Goal: Information Seeking & Learning: Learn about a topic

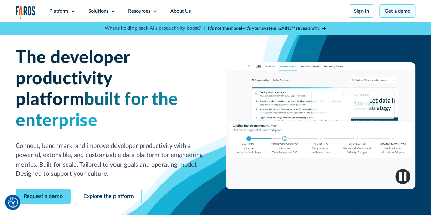
click at [397, 9] on link "Get a demo" at bounding box center [397, 10] width 36 height 13
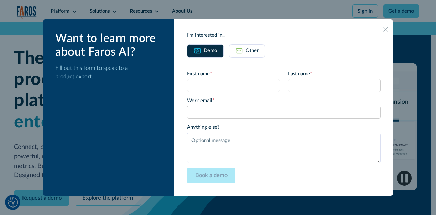
click at [383, 31] on icon at bounding box center [385, 29] width 5 height 5
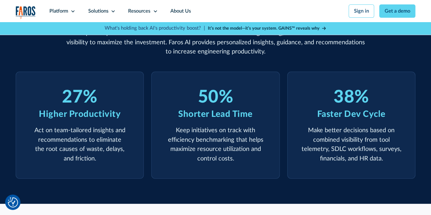
scroll to position [238, 0]
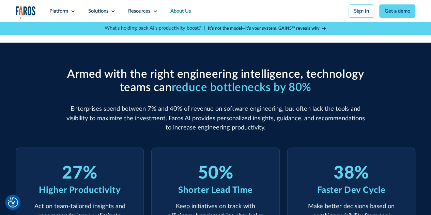
drag, startPoint x: 178, startPoint y: 10, endPoint x: 178, endPoint y: 15, distance: 4.8
click at [178, 10] on link "About Us" at bounding box center [180, 11] width 33 height 22
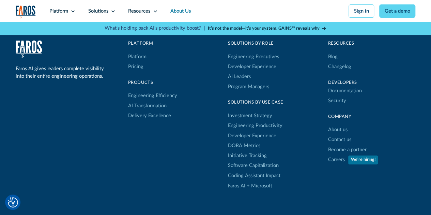
scroll to position [1771, 0]
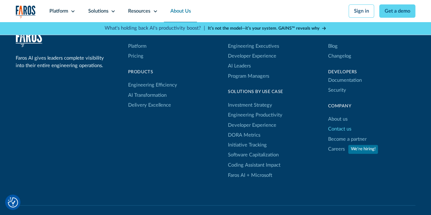
click at [343, 134] on link "Contact us" at bounding box center [339, 129] width 23 height 10
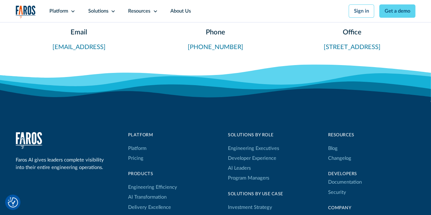
scroll to position [341, 0]
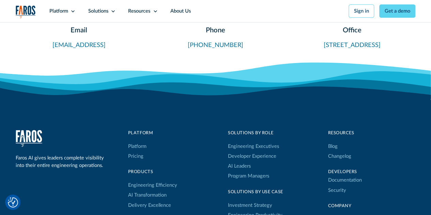
drag, startPoint x: 302, startPoint y: 47, endPoint x: 409, endPoint y: 52, distance: 106.7
click at [409, 50] on div "Office 302 8th Ave, San Mateo, CA 94401" at bounding box center [352, 25] width 126 height 50
copy link "302 8th Ave, San Mateo, CA 94401"
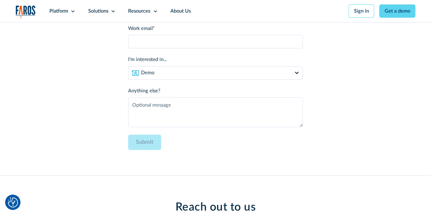
scroll to position [0, 0]
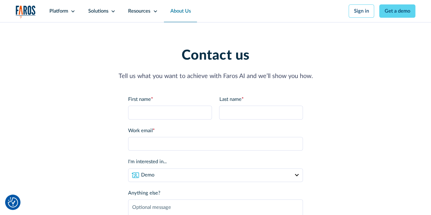
click at [185, 10] on link "About Us" at bounding box center [180, 11] width 33 height 22
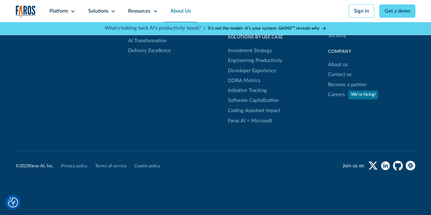
scroll to position [1816, 0]
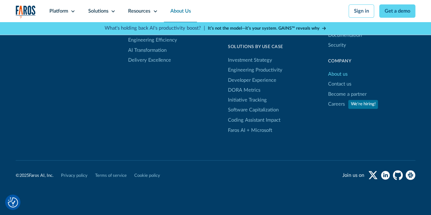
click at [339, 79] on link "About us" at bounding box center [337, 74] width 19 height 10
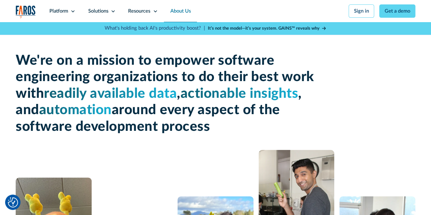
click at [421, 140] on div "We're on a mission to empower software engineering organizations to do their be…" at bounding box center [215, 177] width 431 height 311
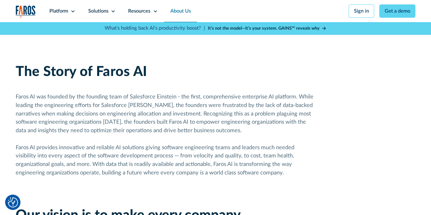
scroll to position [307, 0]
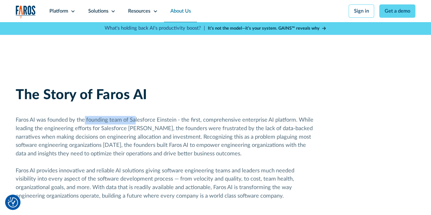
drag, startPoint x: 84, startPoint y: 122, endPoint x: 71, endPoint y: 124, distance: 13.4
click at [136, 123] on div "Faros AI was founded by the founding team of Salesforce Einstein - the first, c…" at bounding box center [166, 158] width 300 height 84
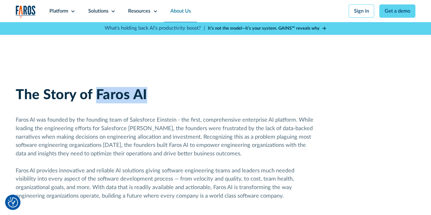
drag, startPoint x: 96, startPoint y: 97, endPoint x: 151, endPoint y: 89, distance: 56.0
click at [151, 89] on div "The Story of Faros AI Faros AI was founded by the founding team of Salesforce […" at bounding box center [216, 175] width 400 height 236
copy h2 "Faros AI"
click at [16, 69] on div "The Story of Faros AI Faros AI was founded by the founding team of Salesforce […" at bounding box center [216, 175] width 400 height 236
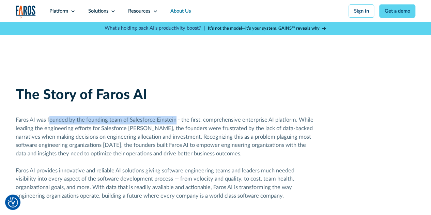
drag, startPoint x: 48, startPoint y: 123, endPoint x: 175, endPoint y: 125, distance: 127.1
click at [175, 125] on div "Faros AI was founded by the founding team of Salesforce Einstein - the first, c…" at bounding box center [166, 158] width 300 height 84
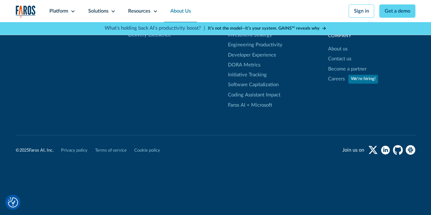
scroll to position [1857, 0]
click at [334, 77] on link "Careers" at bounding box center [336, 79] width 17 height 10
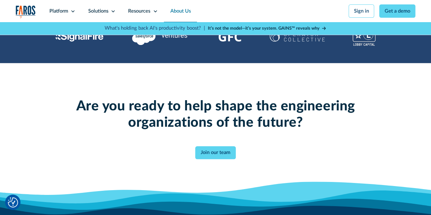
scroll to position [1550, 0]
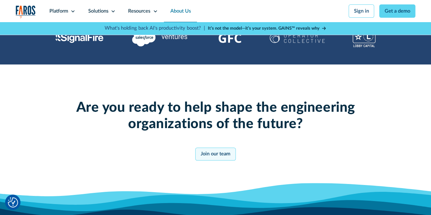
click at [205, 161] on link "Join our team" at bounding box center [215, 153] width 40 height 13
